Goal: Check status: Check status

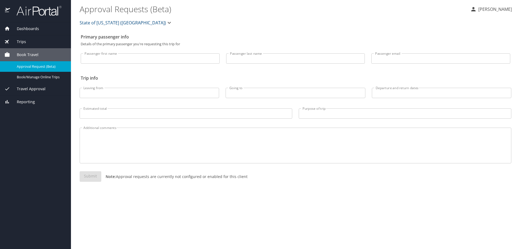
click at [15, 41] on span "Trips" at bounding box center [18, 42] width 16 height 6
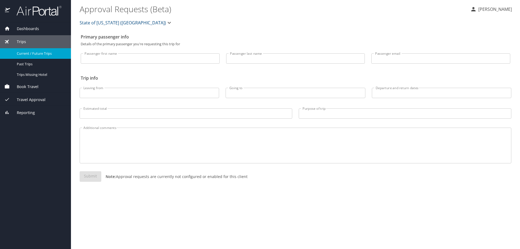
click at [24, 56] on span "Current / Future Trips" at bounding box center [41, 53] width 48 height 5
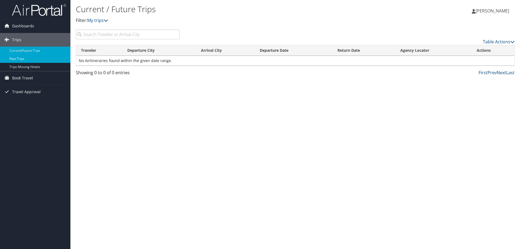
click at [27, 58] on link "Past Trips" at bounding box center [35, 59] width 70 height 8
click at [45, 50] on link "Current/Future Trips" at bounding box center [35, 51] width 70 height 8
